Goal: Complete application form: Fill out and submit a form for a specific purpose

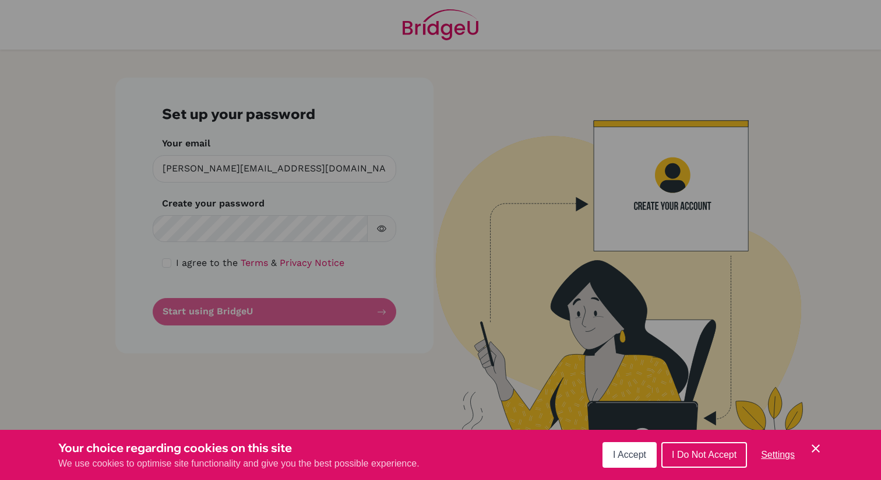
click at [817, 449] on icon "Save and close" at bounding box center [816, 448] width 8 height 8
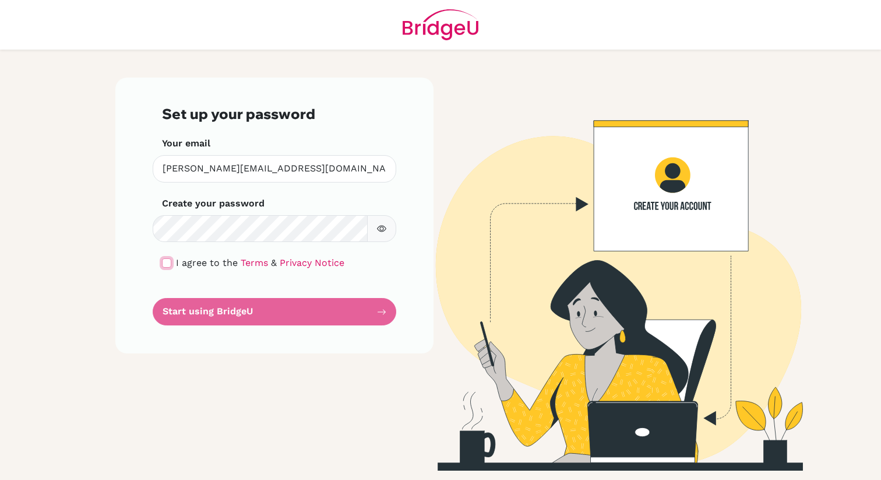
click at [165, 261] on input "checkbox" at bounding box center [166, 262] width 9 height 9
checkbox input "true"
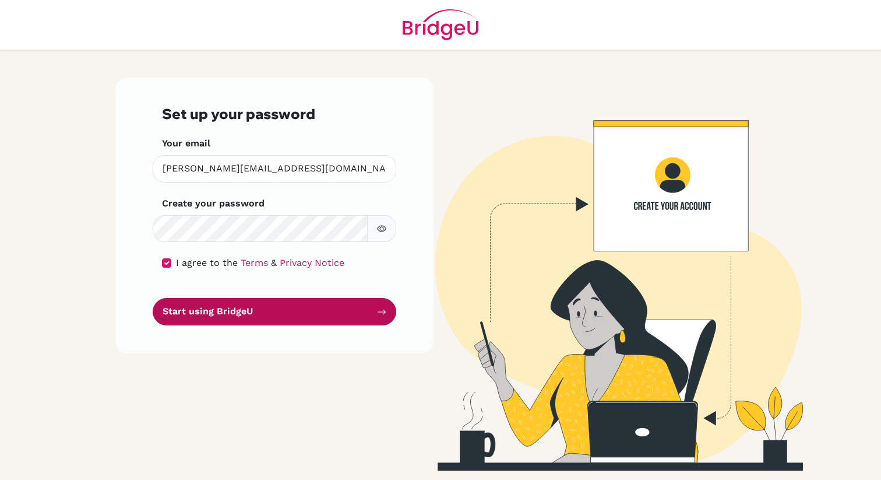
click at [196, 312] on button "Start using BridgeU" at bounding box center [275, 311] width 244 height 27
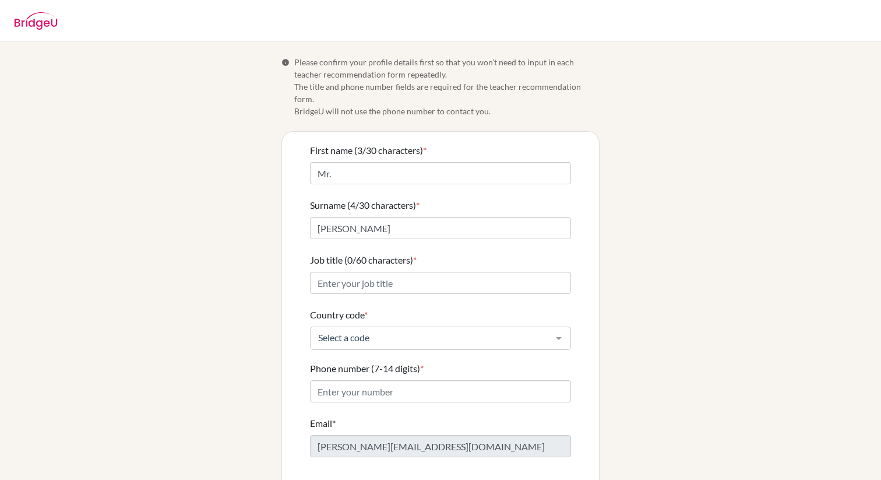
scroll to position [41, 0]
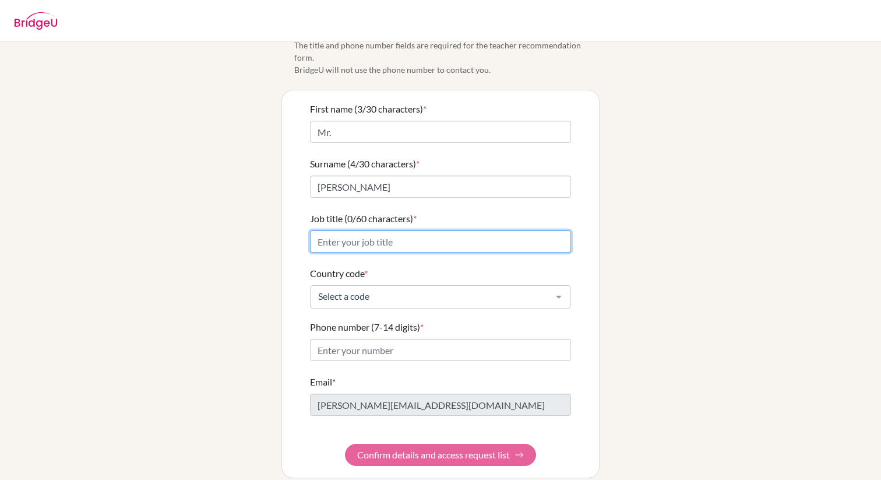
click at [368, 230] on input "Job title (0/60 characters) *" at bounding box center [440, 241] width 261 height 22
type input "IB MYP/DP Maths Teacher"
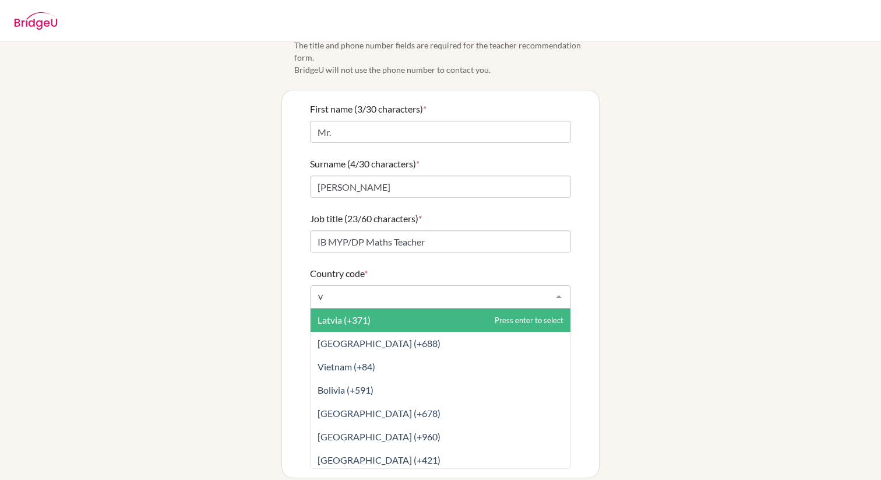
type input "vi"
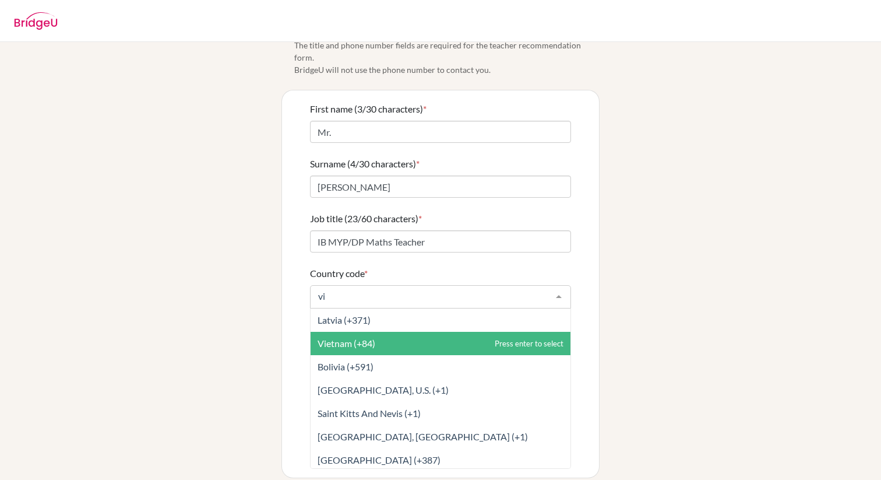
click at [346, 337] on span "Vietnam (+84)" at bounding box center [347, 342] width 58 height 11
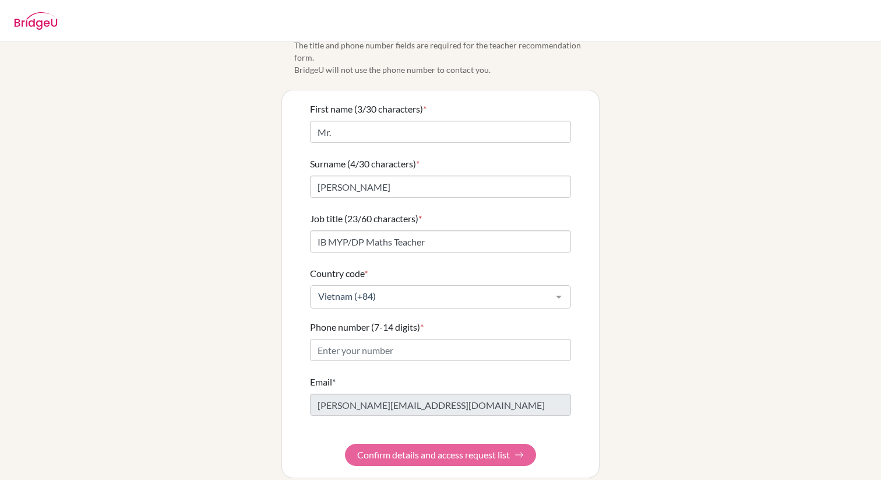
click at [368, 350] on form "First name (3/30 characters) * Mr. Surname (4/30 characters) * [PERSON_NAME] ti…" at bounding box center [440, 284] width 261 height 364
click at [351, 339] on input "Phone number (7-14 digits) *" at bounding box center [440, 350] width 261 height 22
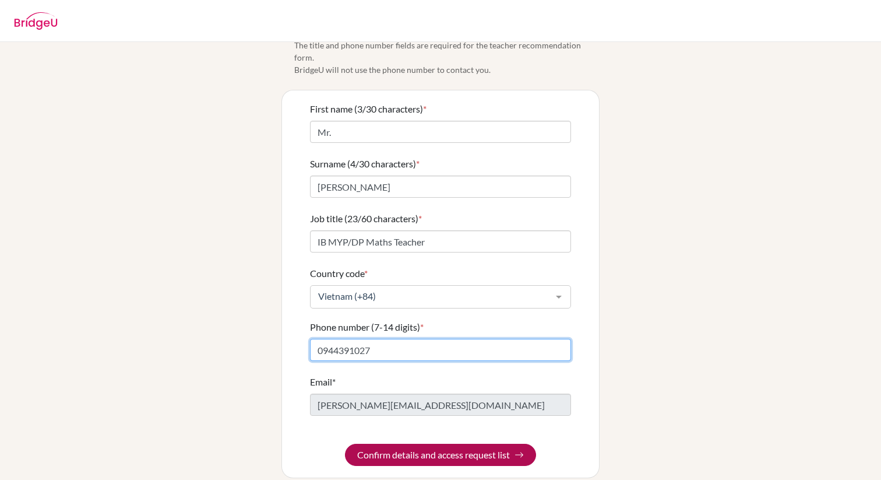
type input "0944391027"
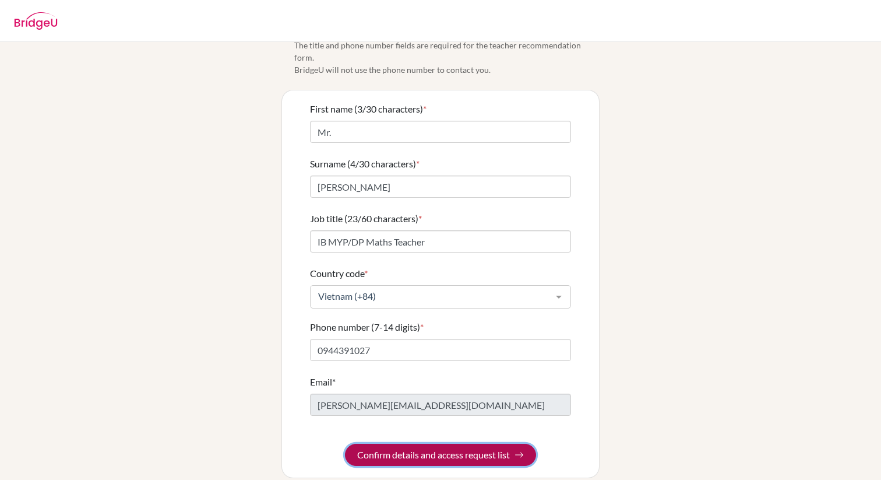
click at [402, 444] on button "Confirm details and access request list" at bounding box center [440, 455] width 191 height 22
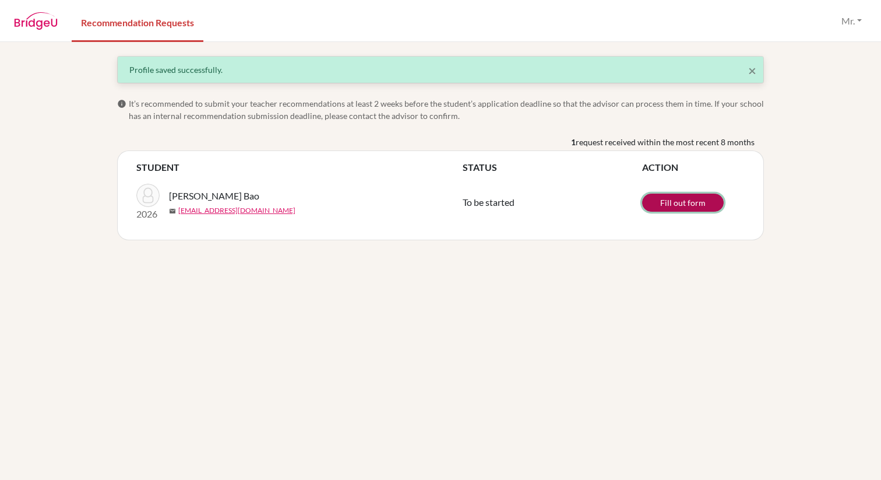
click at [700, 200] on link "Fill out form" at bounding box center [683, 202] width 82 height 18
